Goal: Transaction & Acquisition: Purchase product/service

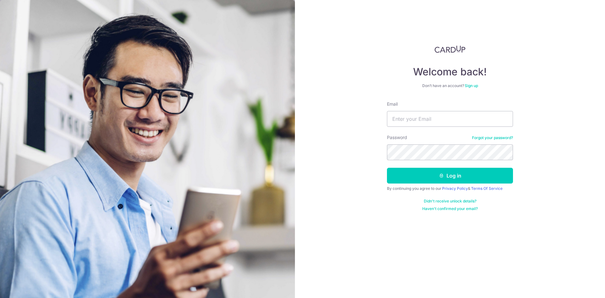
type input "[EMAIL_ADDRESS][DOMAIN_NAME]"
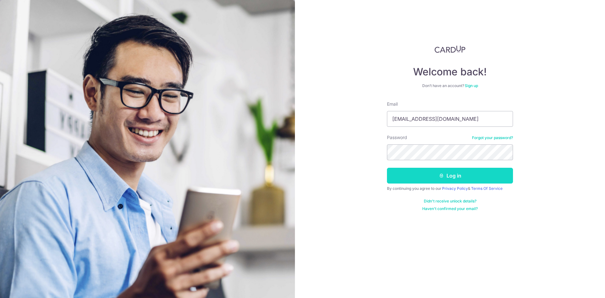
click at [413, 170] on button "Log in" at bounding box center [450, 176] width 126 height 16
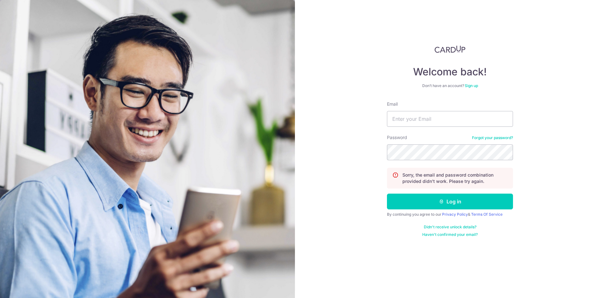
click at [501, 139] on link "Forgot your password?" at bounding box center [492, 137] width 41 height 5
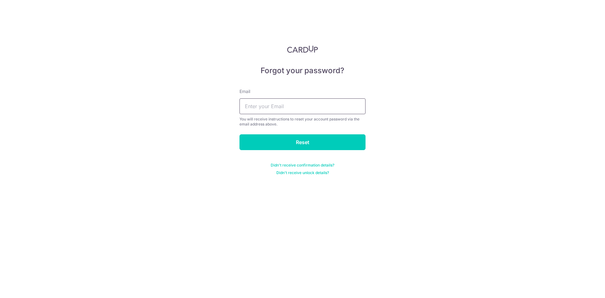
click at [317, 111] on input "text" at bounding box center [303, 106] width 126 height 16
type input "tay.kengguan@gmail.com"
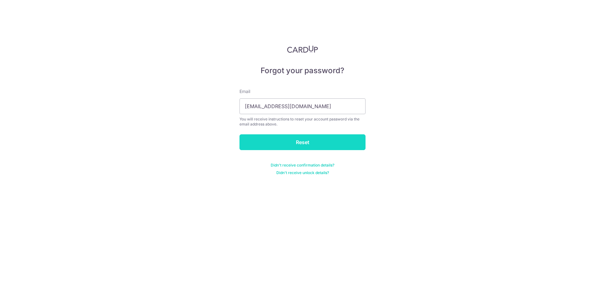
click at [298, 139] on input "Reset" at bounding box center [303, 142] width 126 height 16
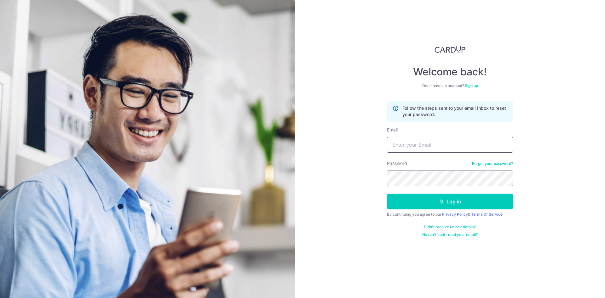
click at [413, 142] on input "Email" at bounding box center [450, 145] width 126 height 16
type input "tay.kengguan@gmail.com"
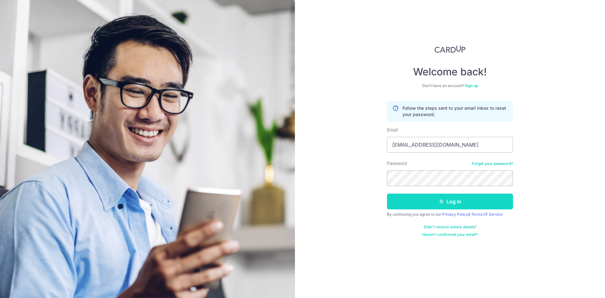
click at [448, 202] on button "Log in" at bounding box center [450, 202] width 126 height 16
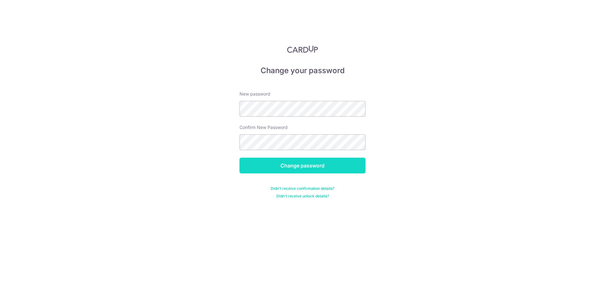
click at [289, 166] on input "Change password" at bounding box center [303, 166] width 126 height 16
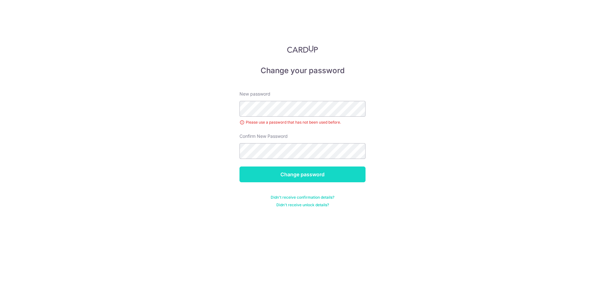
click at [304, 167] on input "Change password" at bounding box center [303, 174] width 126 height 16
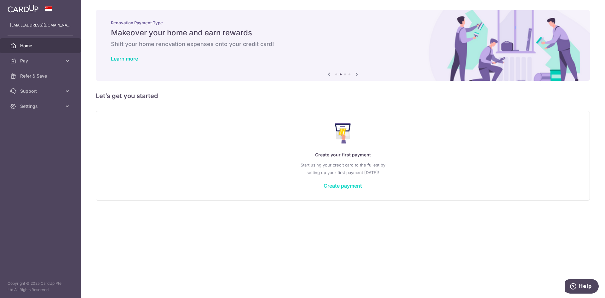
click at [337, 185] on link "Create payment" at bounding box center [343, 186] width 38 height 6
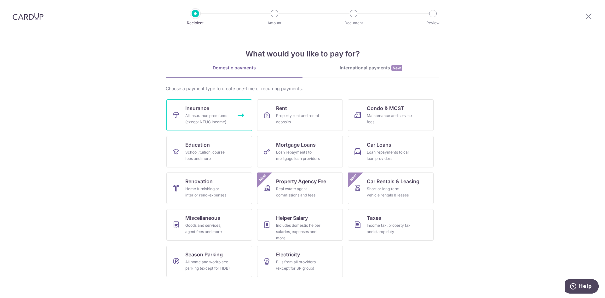
click at [212, 114] on div "All insurance premiums (except NTUC Income)" at bounding box center [207, 119] width 45 height 13
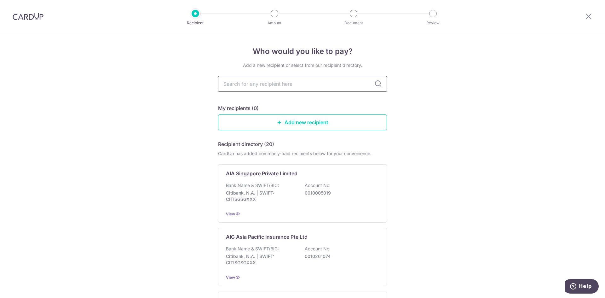
click at [300, 86] on input "text" at bounding box center [302, 84] width 169 height 16
type input "singlife"
click at [377, 84] on icon at bounding box center [378, 84] width 8 height 8
click at [380, 84] on icon at bounding box center [378, 84] width 8 height 8
click at [407, 104] on div "Who would you like to pay? Add a new recipient or select from our recipient dir…" at bounding box center [302, 165] width 605 height 265
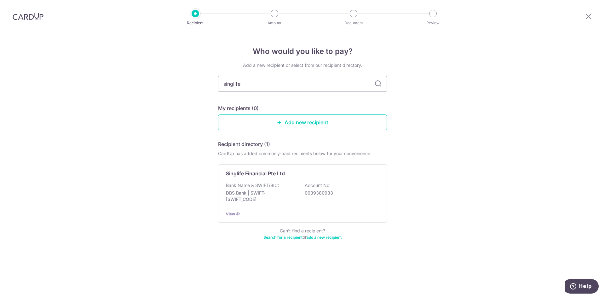
click at [328, 237] on link "add a new recipient" at bounding box center [324, 237] width 35 height 5
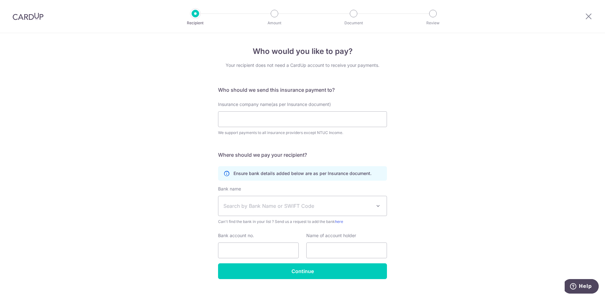
click at [347, 208] on span "Search by Bank Name or SWIFT Code" at bounding box center [297, 206] width 148 height 8
type input "singlife"
click at [415, 185] on div "Who would you like to pay? Your recipient does not need a CardUp account to rec…" at bounding box center [302, 171] width 605 height 276
click at [589, 15] on icon at bounding box center [589, 16] width 8 height 8
